Goal: Information Seeking & Learning: Check status

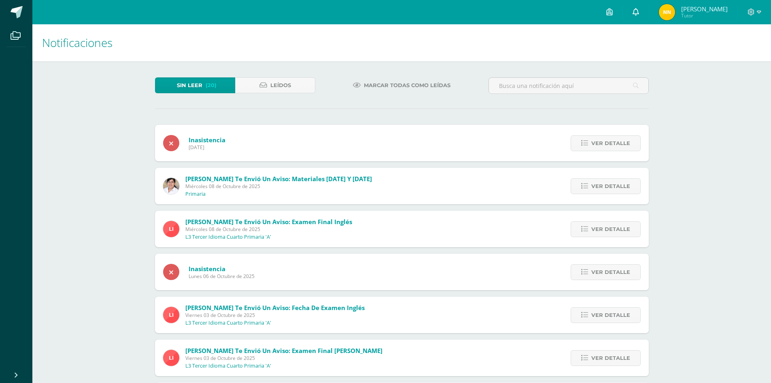
click at [639, 9] on icon at bounding box center [636, 11] width 6 height 7
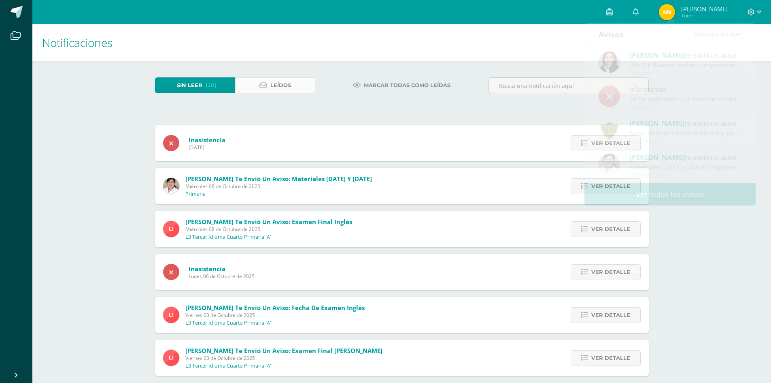
click at [279, 81] on span "Leídos" at bounding box center [280, 85] width 21 height 15
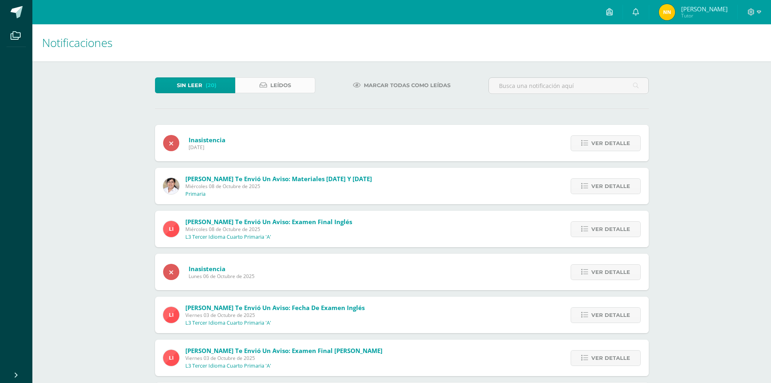
click at [279, 81] on span "Leídos" at bounding box center [280, 85] width 21 height 15
click at [649, 15] on link at bounding box center [636, 12] width 26 height 24
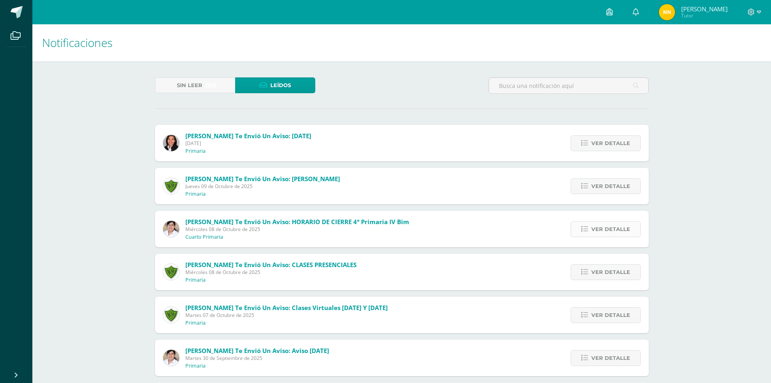
click at [616, 228] on span "Ver detalle" at bounding box center [611, 228] width 39 height 15
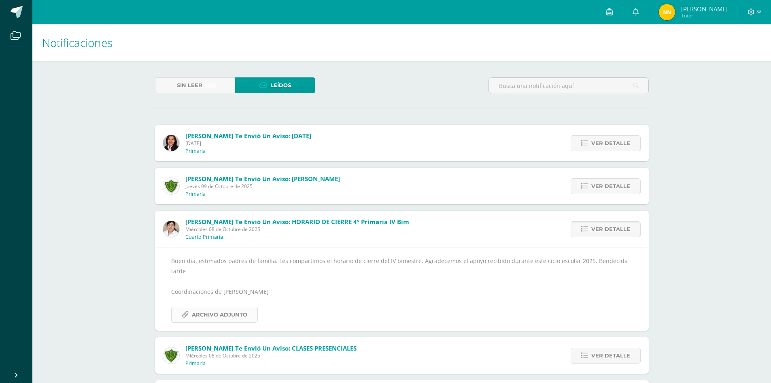
click at [233, 307] on span "Archivo Adjunto" at bounding box center [219, 314] width 55 height 15
